Goal: Find specific page/section: Find specific page/section

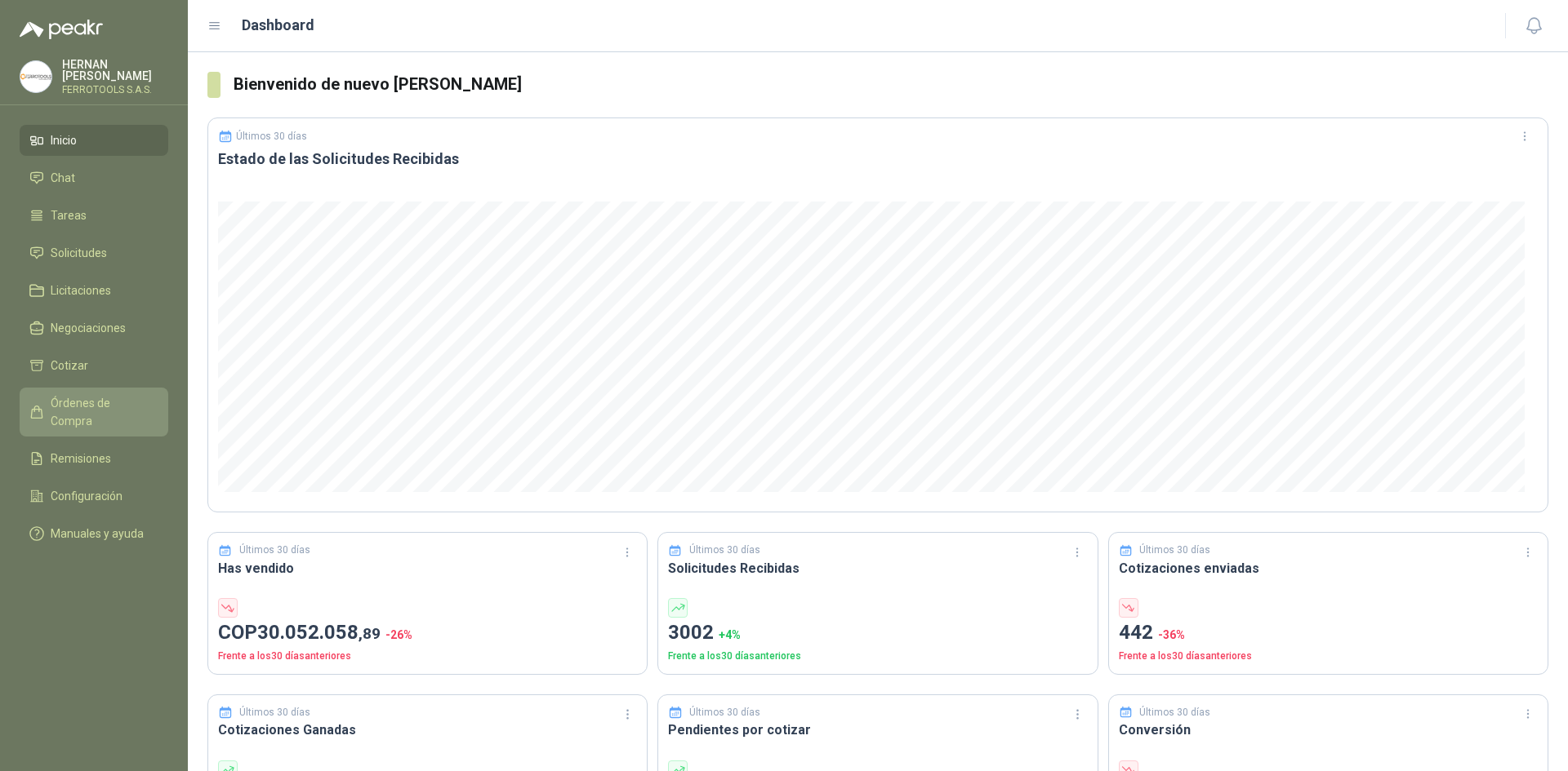
click at [126, 408] on span "Órdenes de Compra" at bounding box center [101, 412] width 102 height 36
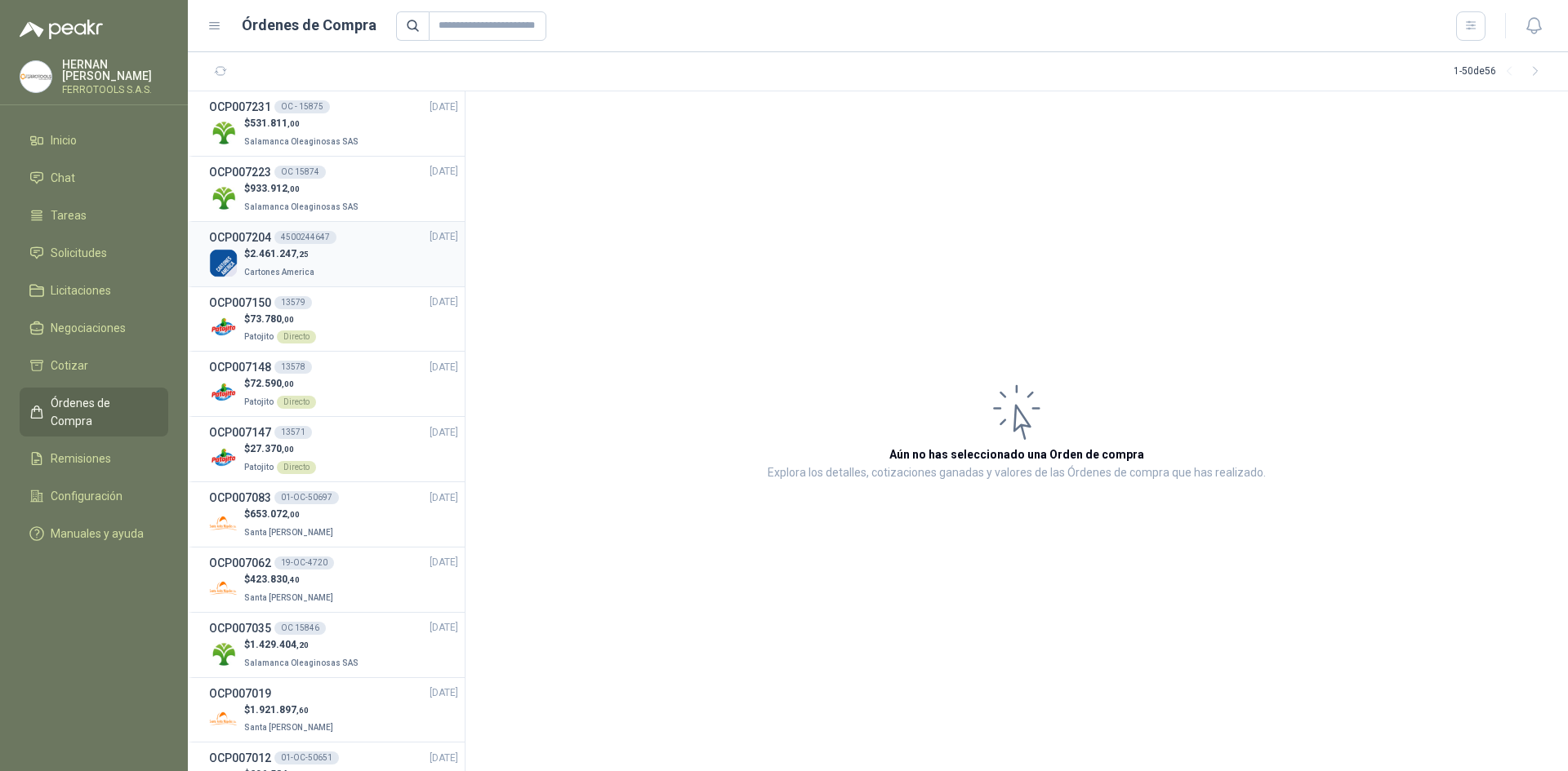
click at [313, 272] on p "Cartones America" at bounding box center [281, 271] width 74 height 17
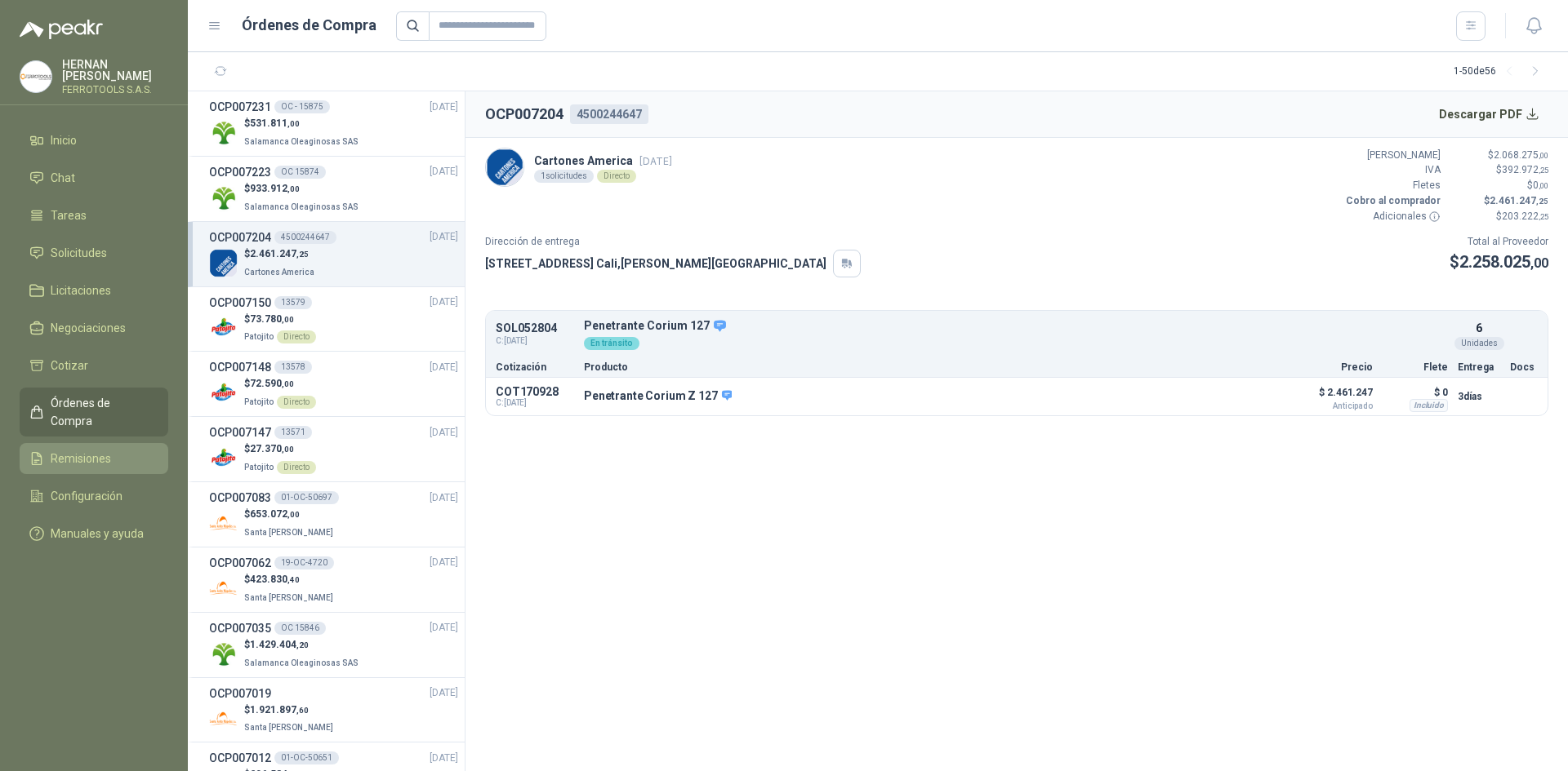
click at [121, 450] on li "Remisiones" at bounding box center [93, 458] width 129 height 17
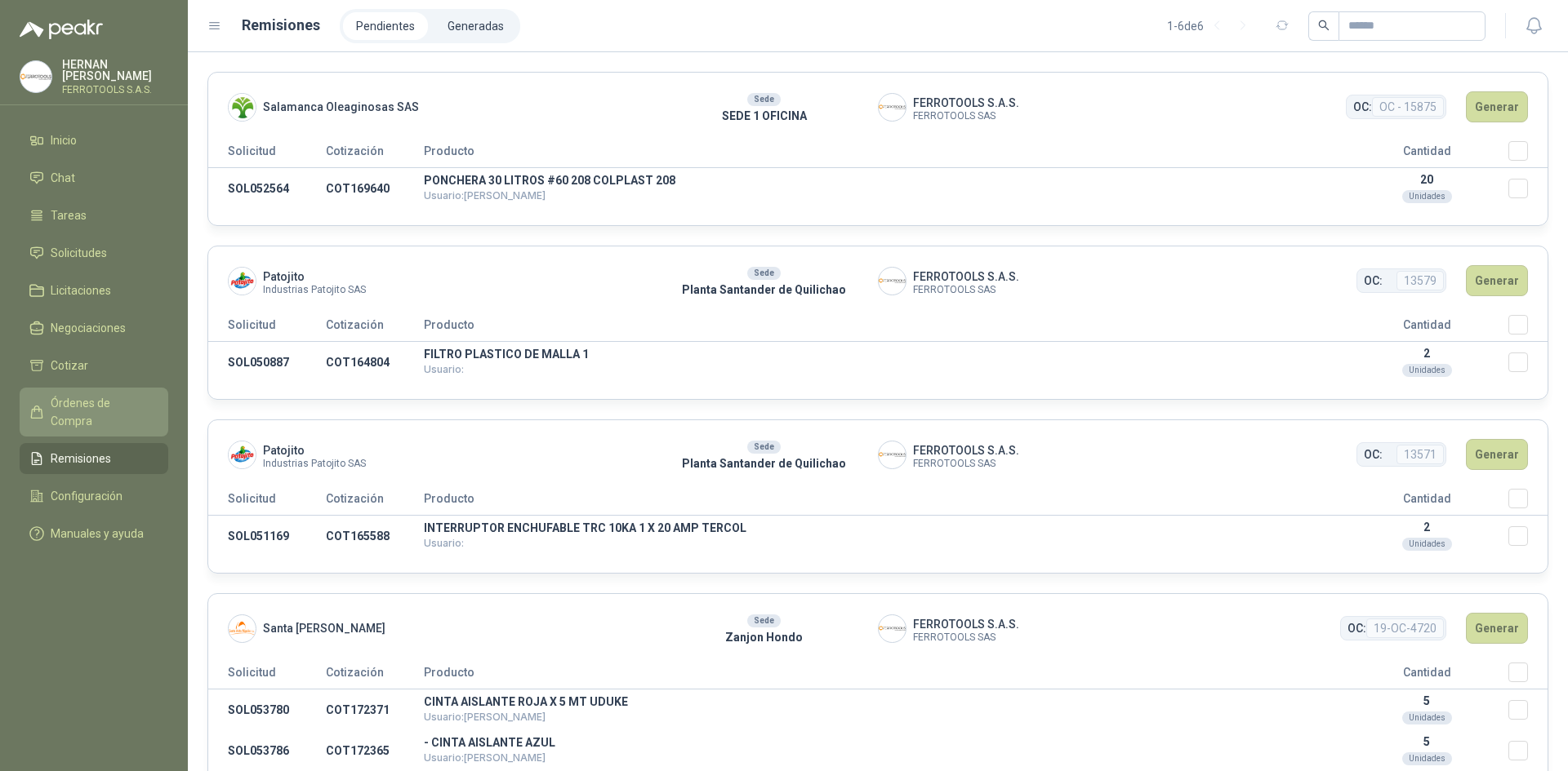
click at [125, 407] on span "Órdenes de Compra" at bounding box center [101, 412] width 102 height 36
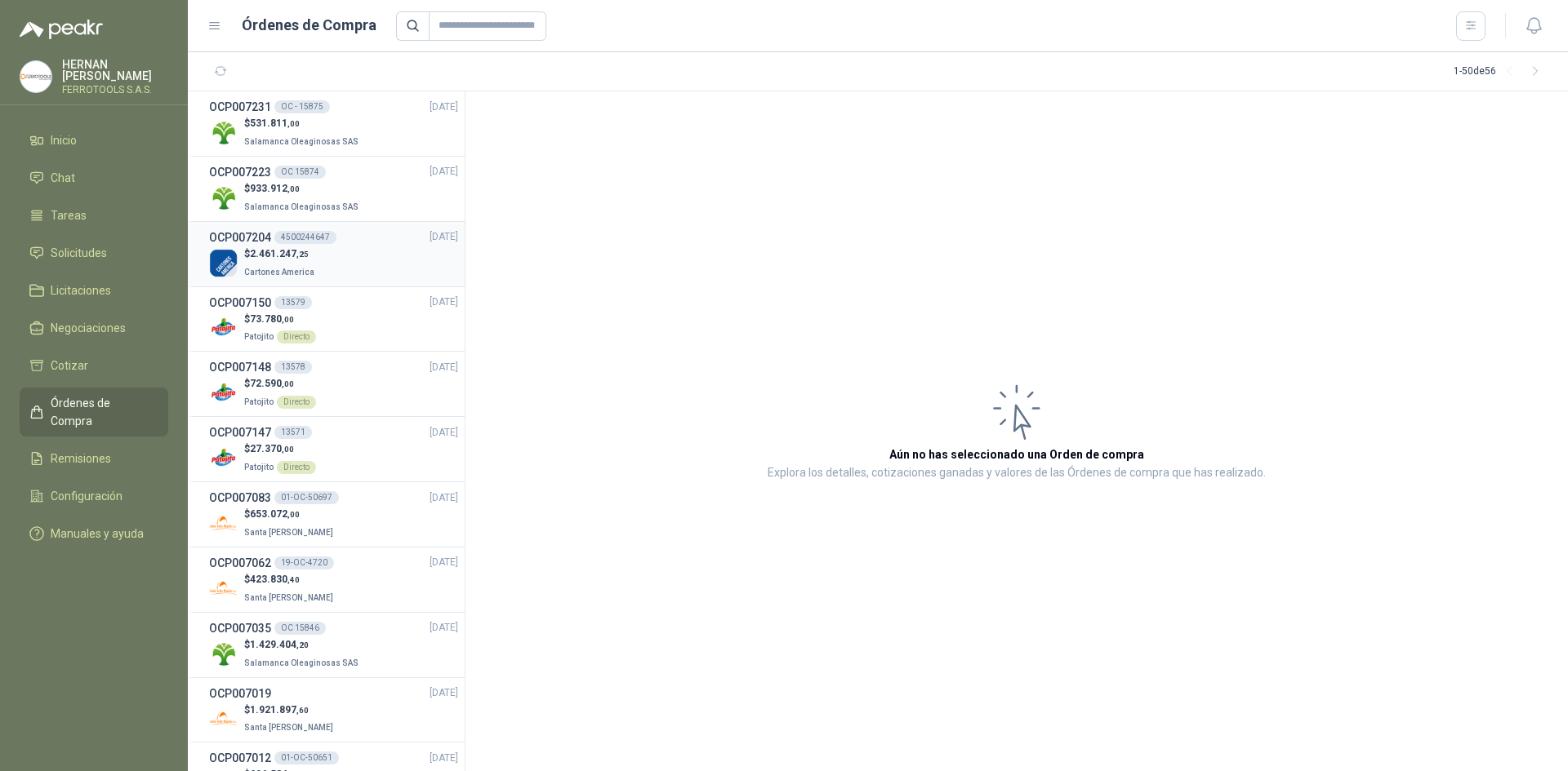
click at [383, 252] on div "$ 2.461.247 ,25 Cartones America" at bounding box center [333, 263] width 249 height 33
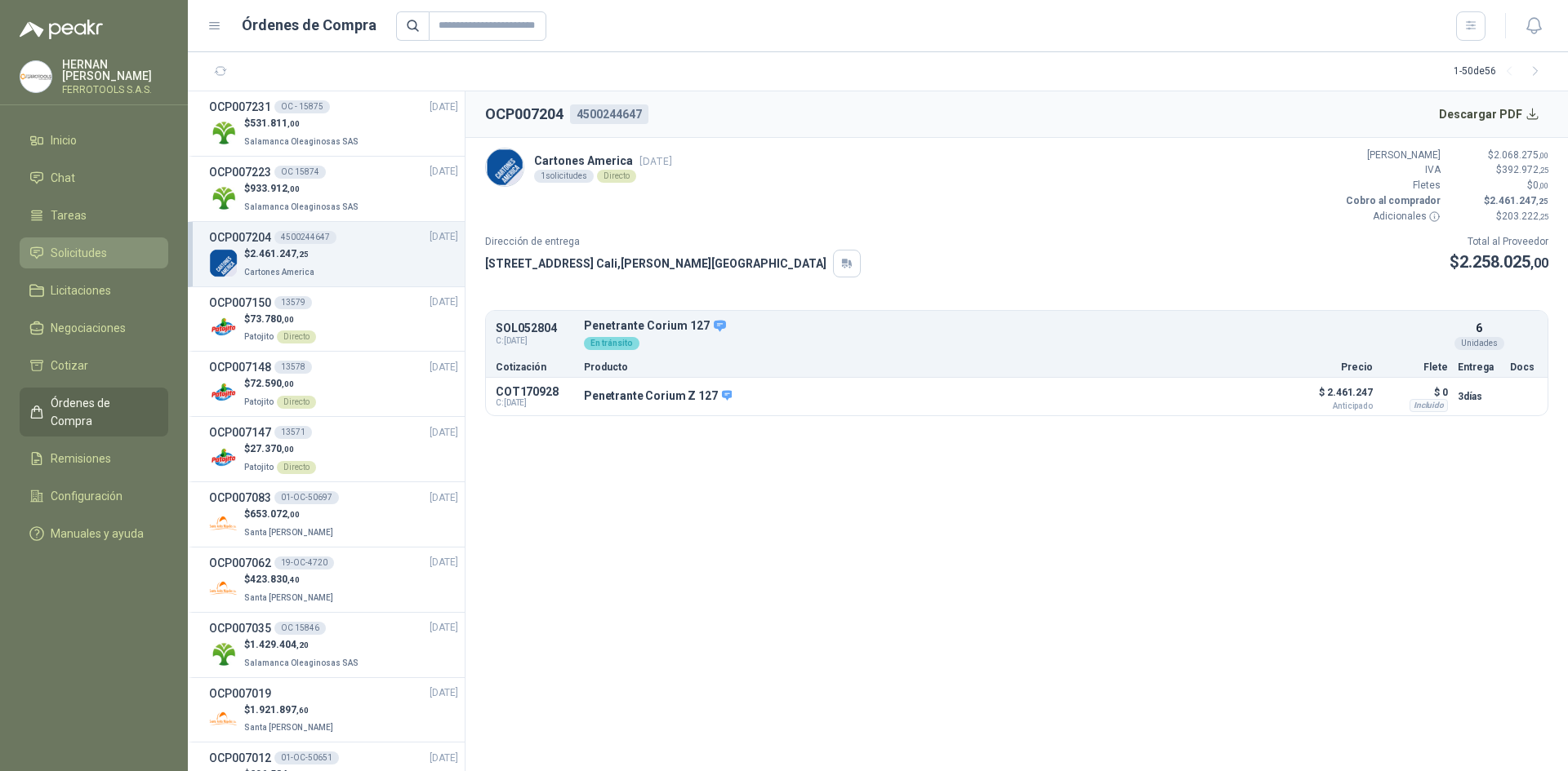
click at [104, 250] on span "Solicitudes" at bounding box center [79, 252] width 56 height 17
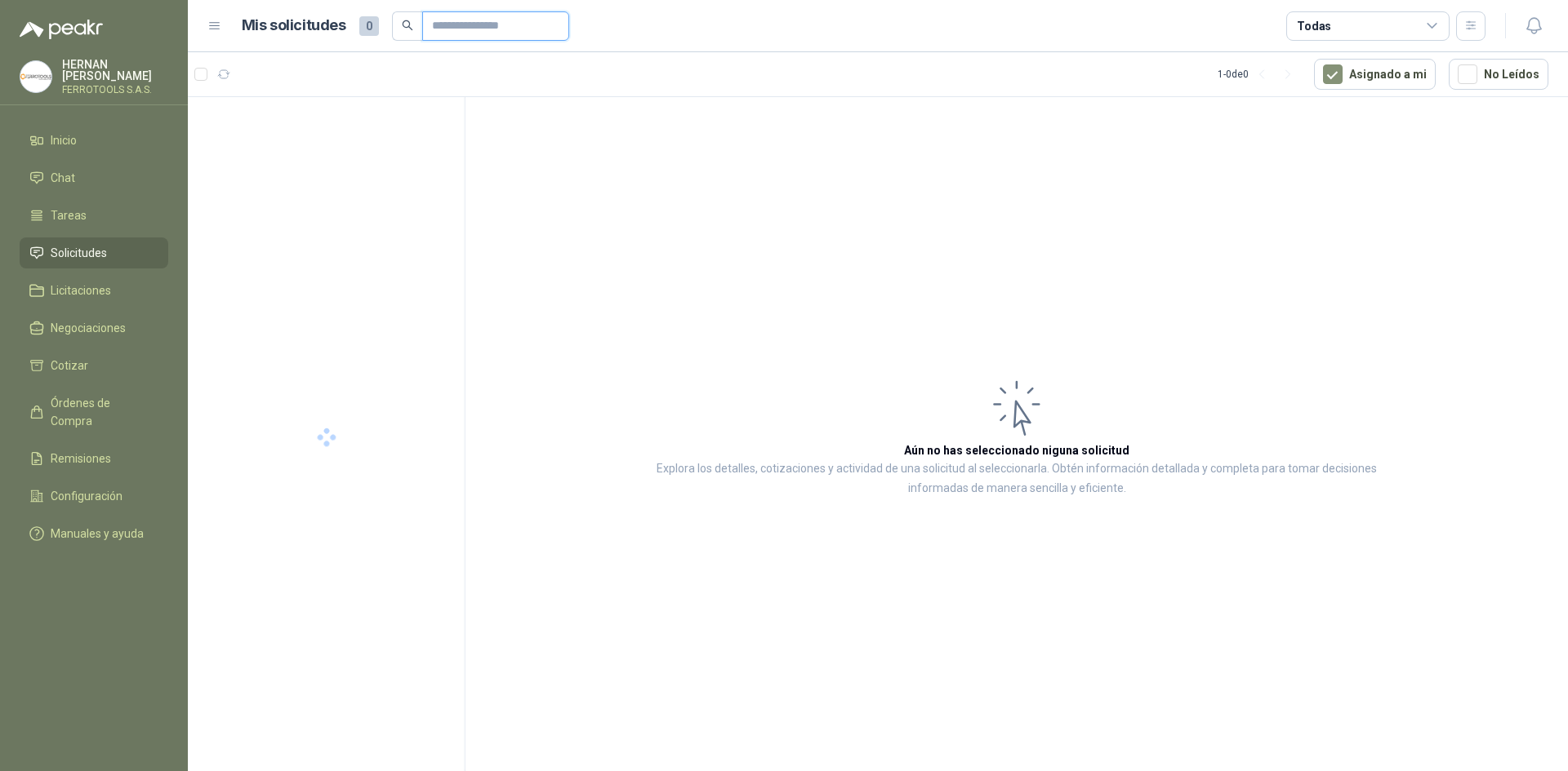
click at [458, 24] on input "text" at bounding box center [490, 26] width 115 height 28
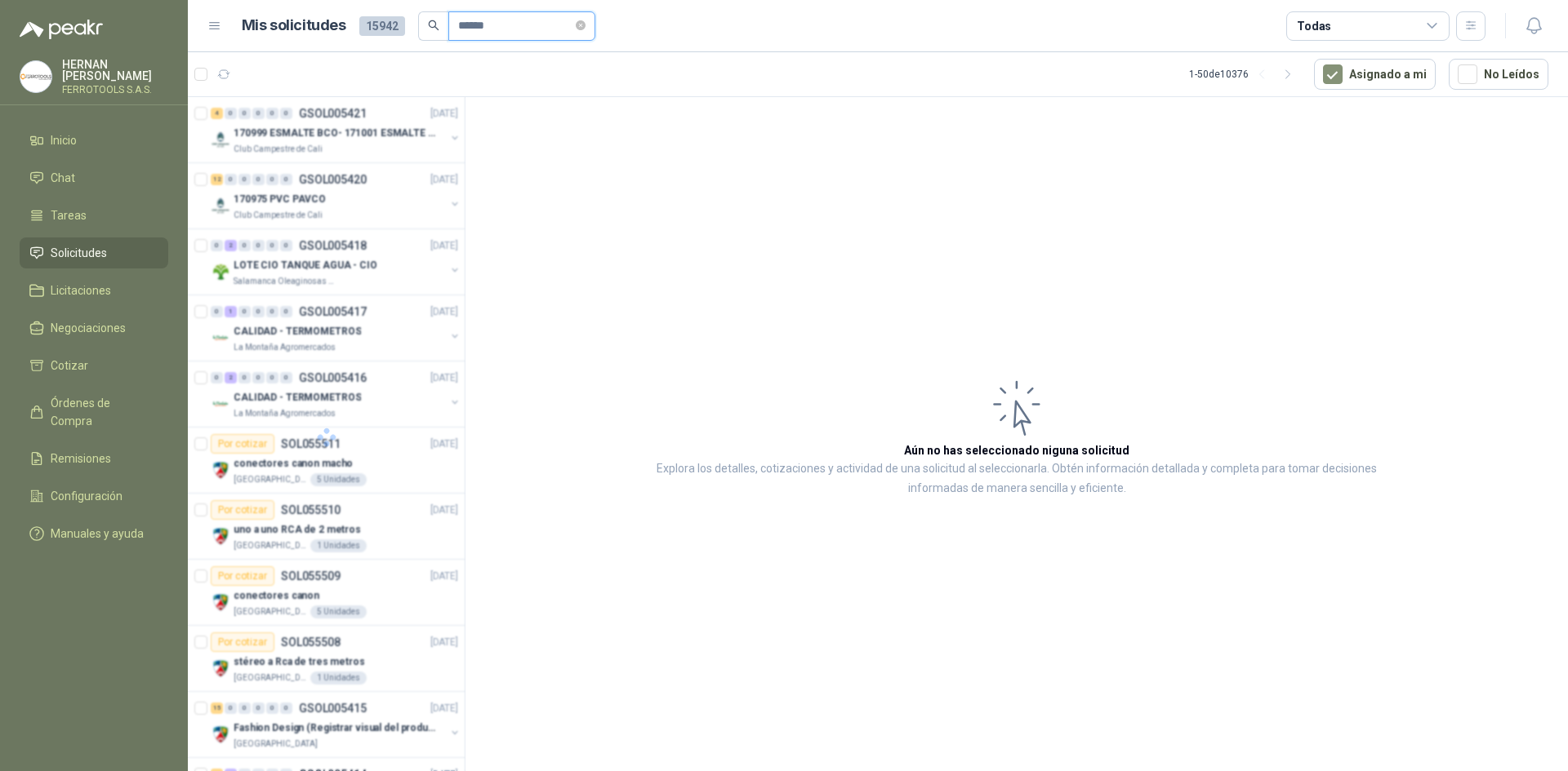
type input "******"
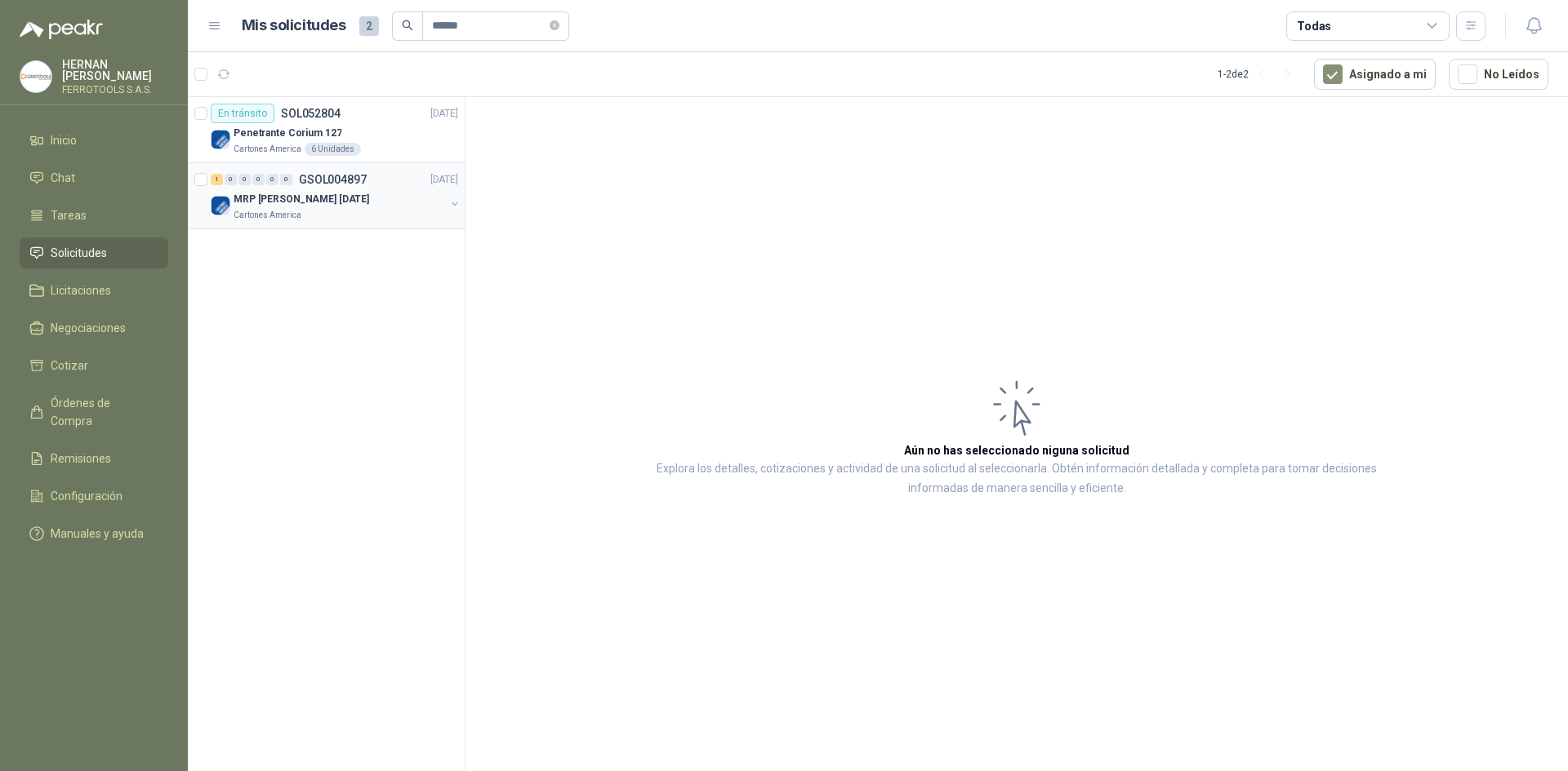
click at [360, 205] on div "MRP [PERSON_NAME] [DATE]" at bounding box center [339, 199] width 212 height 19
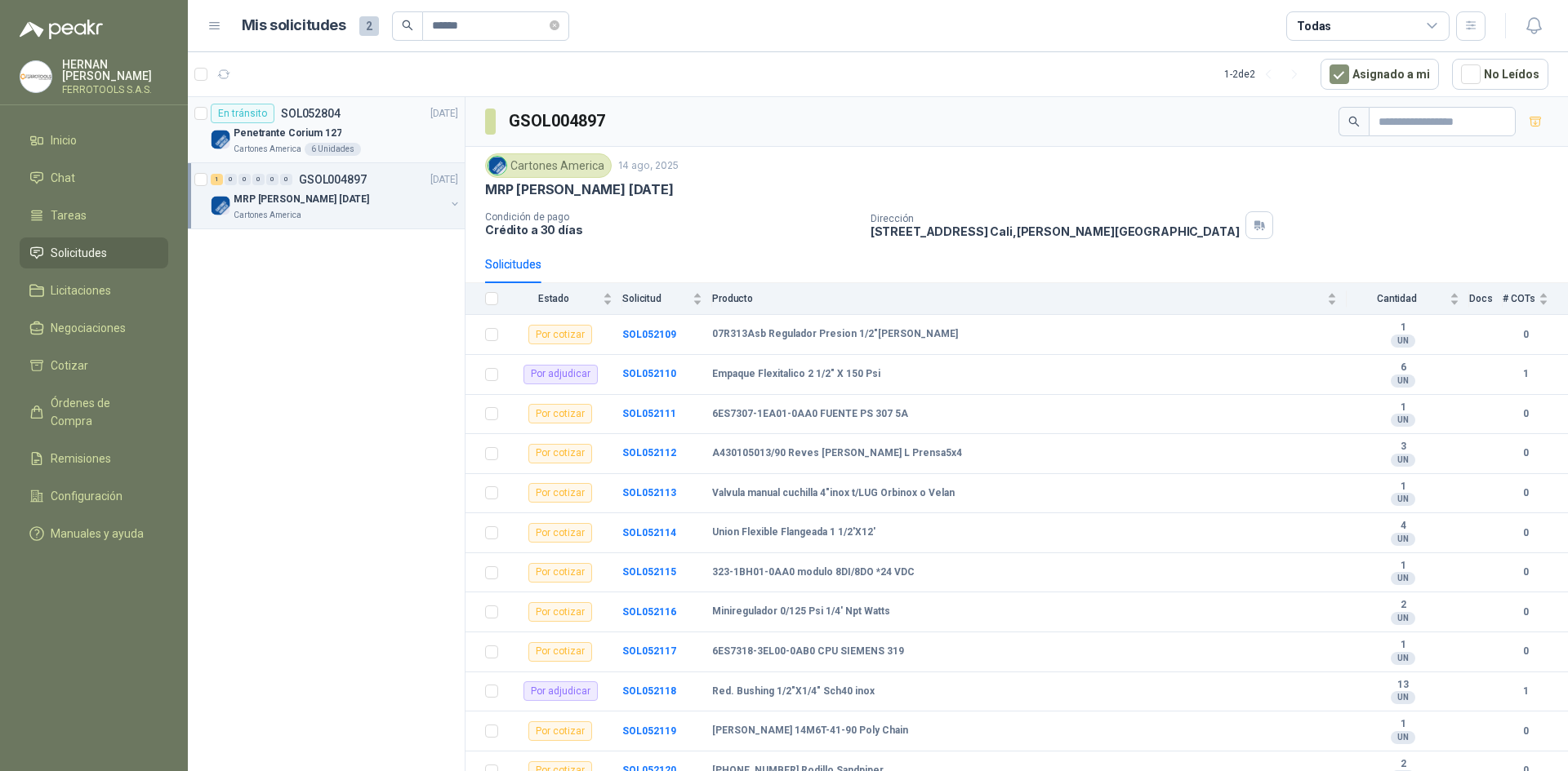
click at [405, 135] on div "Penetrante Corium 127" at bounding box center [345, 133] width 224 height 19
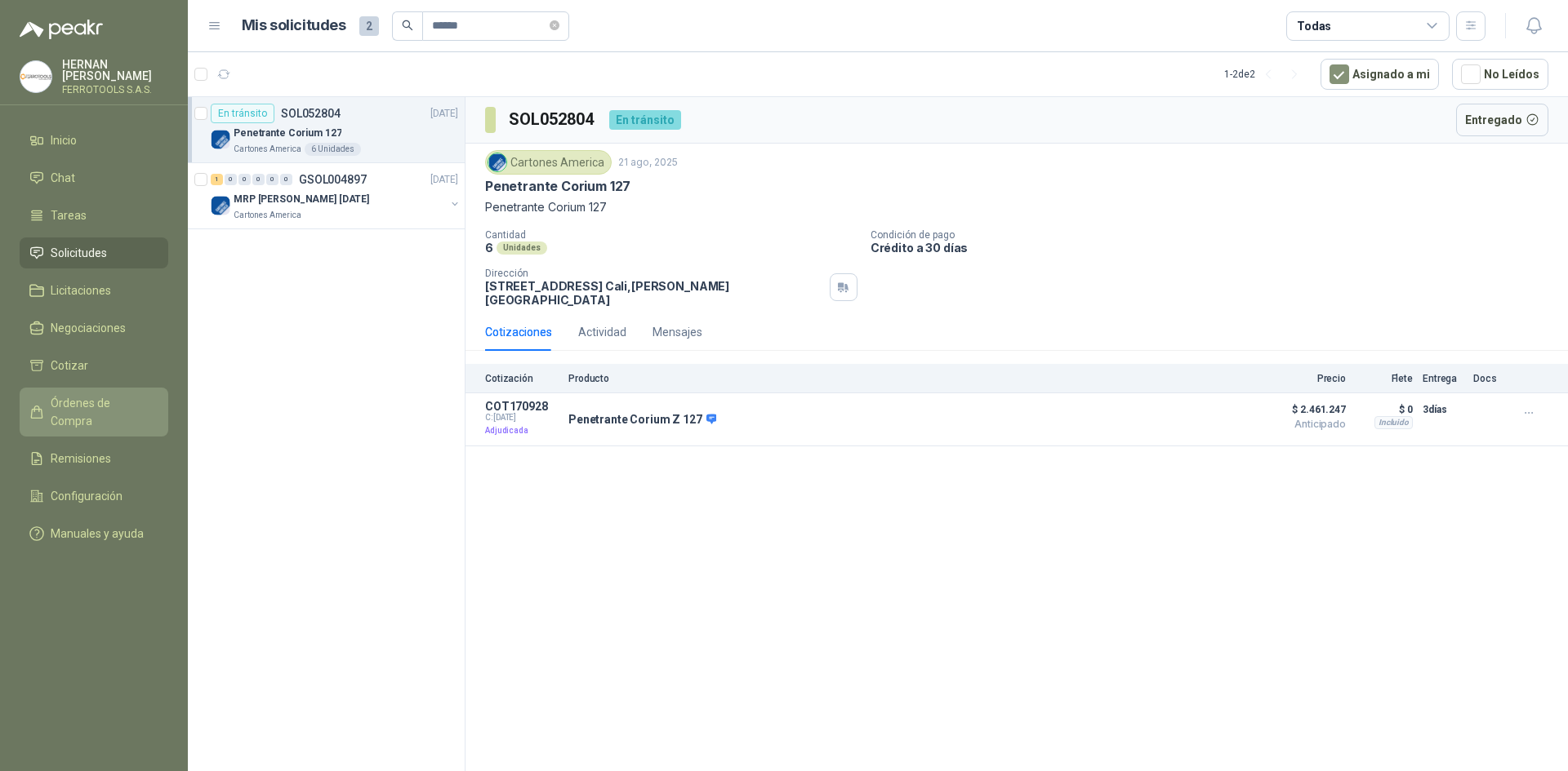
click at [146, 399] on span "Órdenes de Compra" at bounding box center [101, 412] width 102 height 36
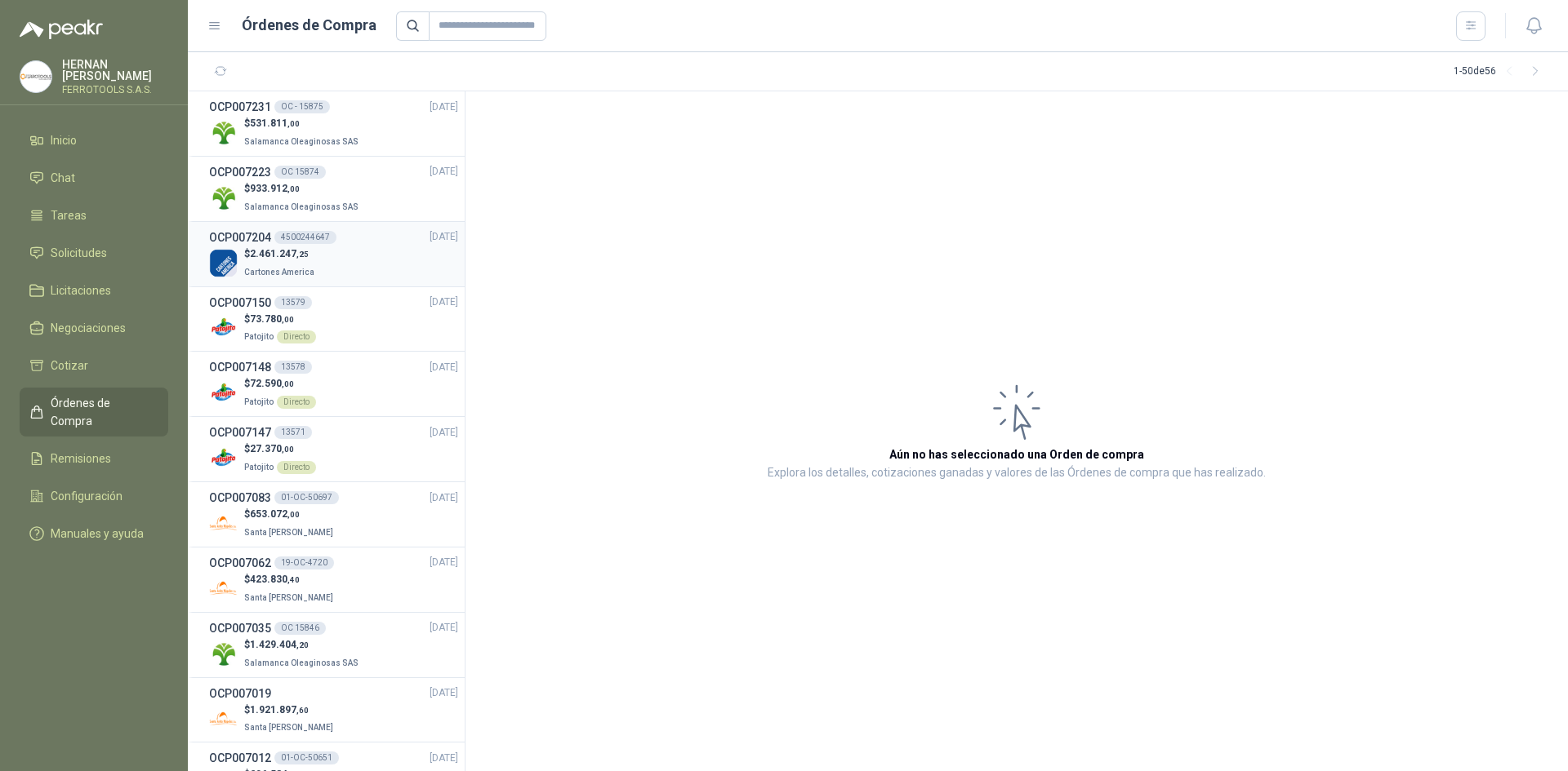
click at [392, 253] on div "$ 2.461.247 ,25 Cartones America" at bounding box center [333, 263] width 249 height 33
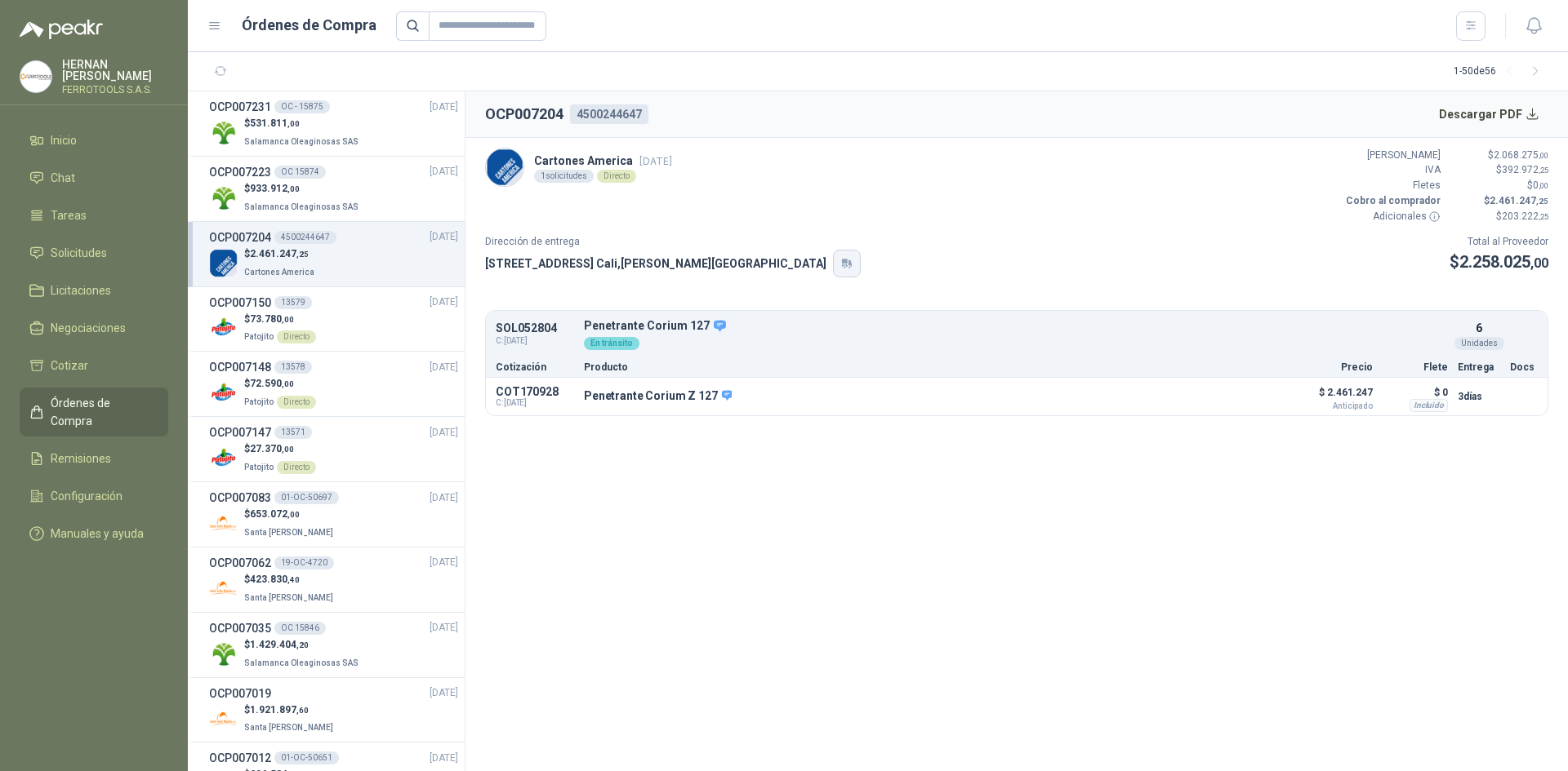
click at [842, 266] on icon "button" at bounding box center [845, 265] width 6 height 3
